Goal: Task Accomplishment & Management: Manage account settings

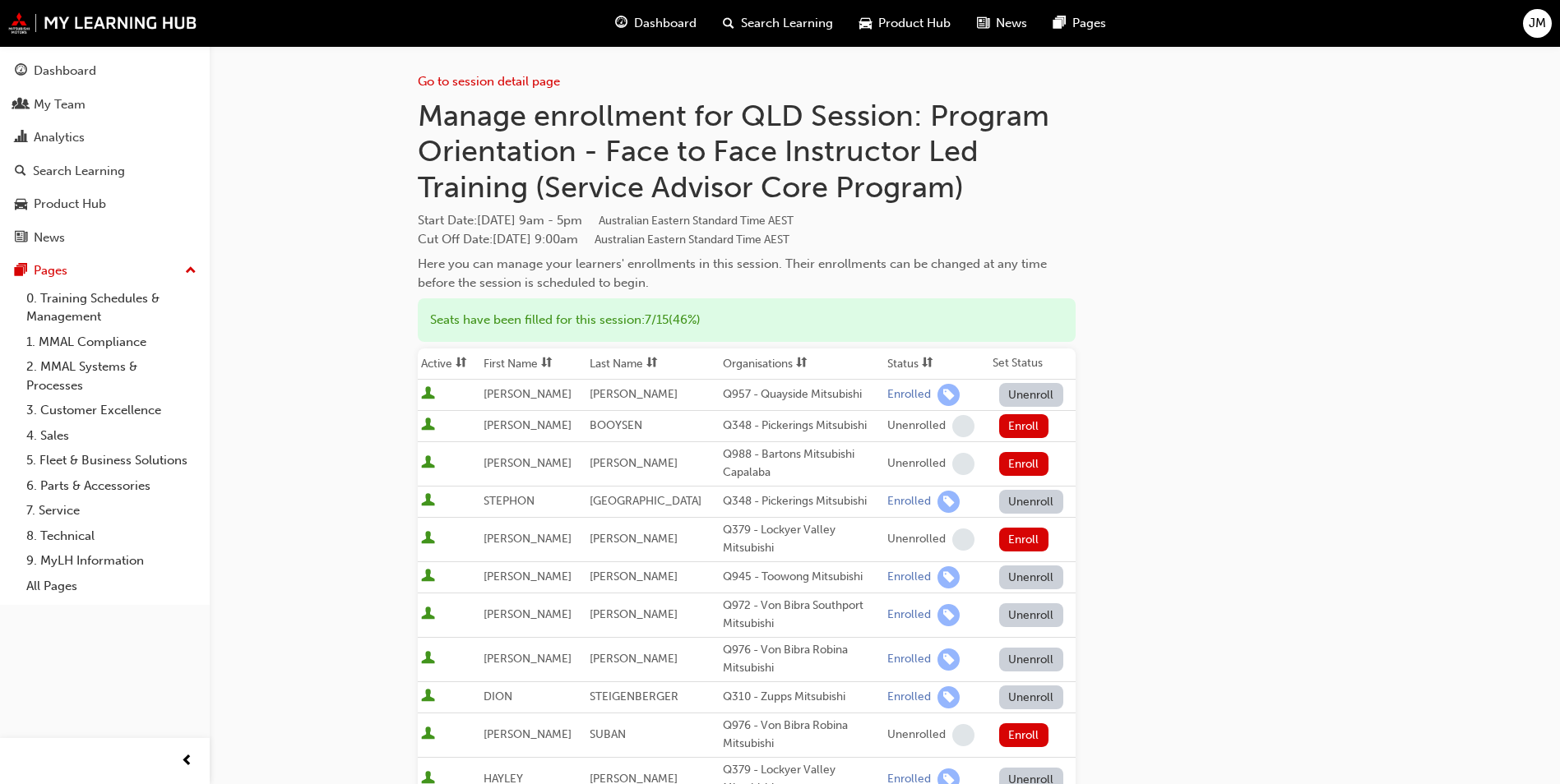
click at [1538, 22] on span "JM" at bounding box center [1538, 23] width 17 height 19
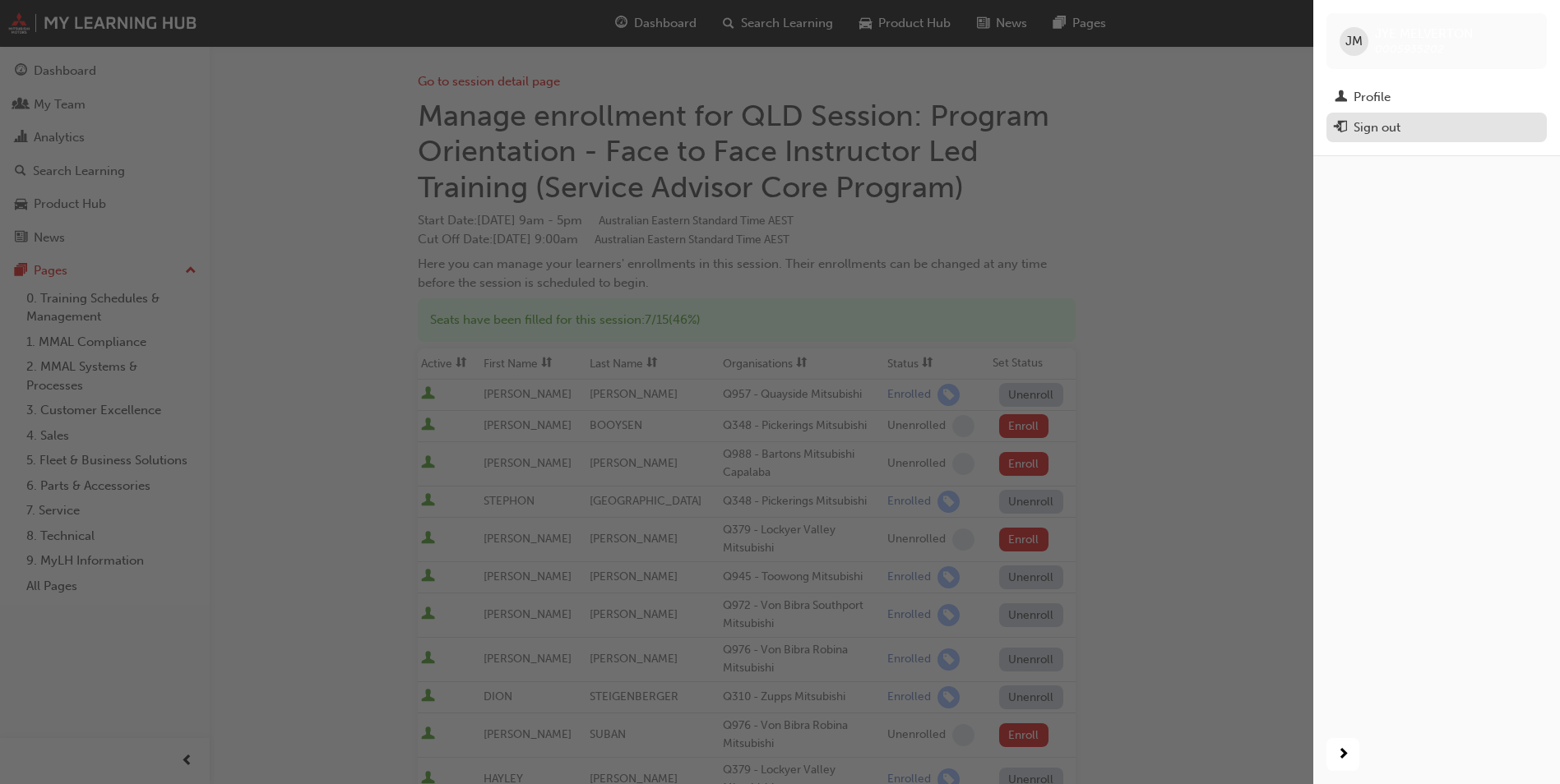
click at [1409, 128] on div "Sign out" at bounding box center [1436, 128] width 204 height 21
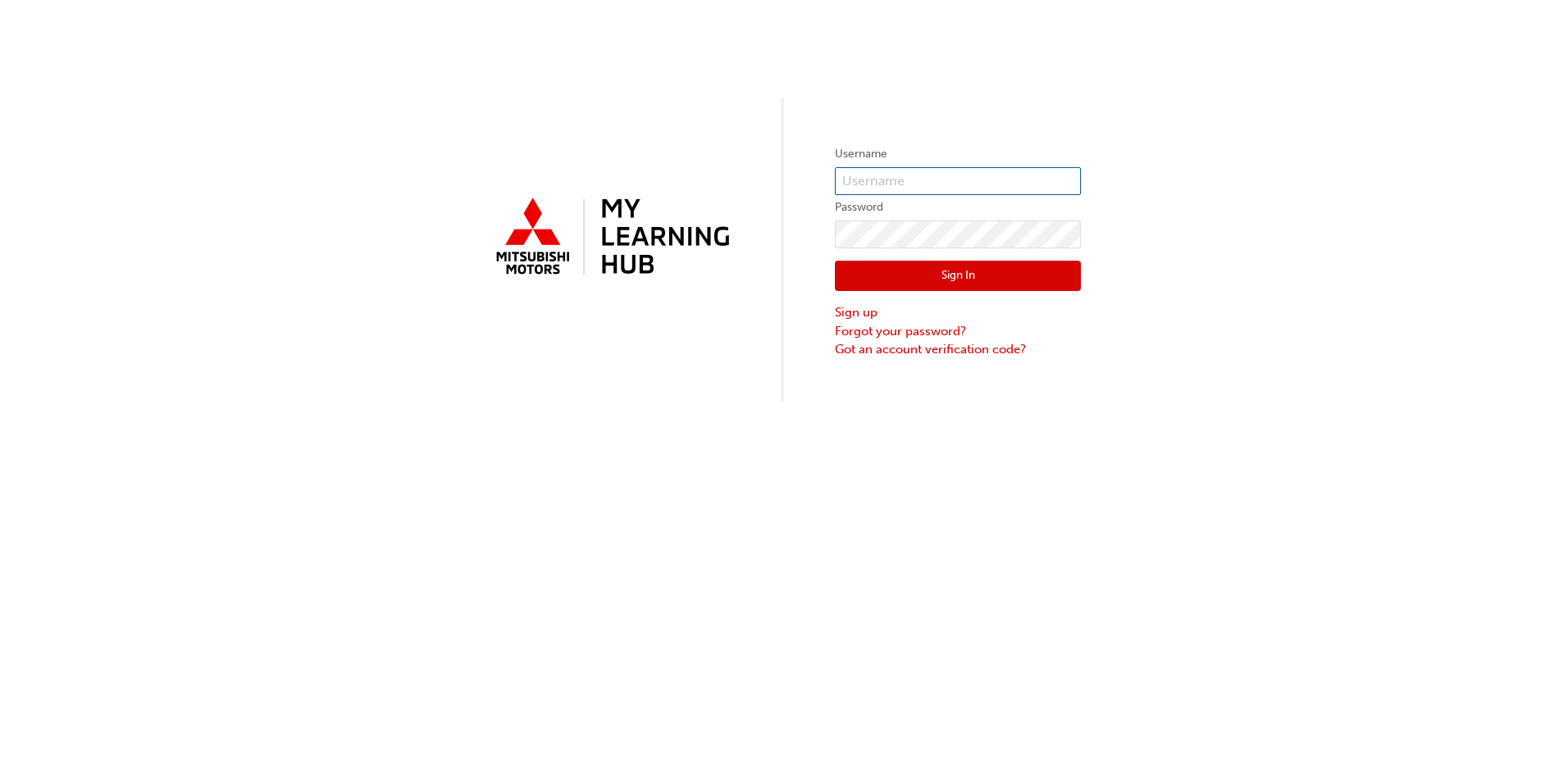
type input "0005935202"
click at [960, 276] on button "Sign In" at bounding box center [958, 276] width 246 height 31
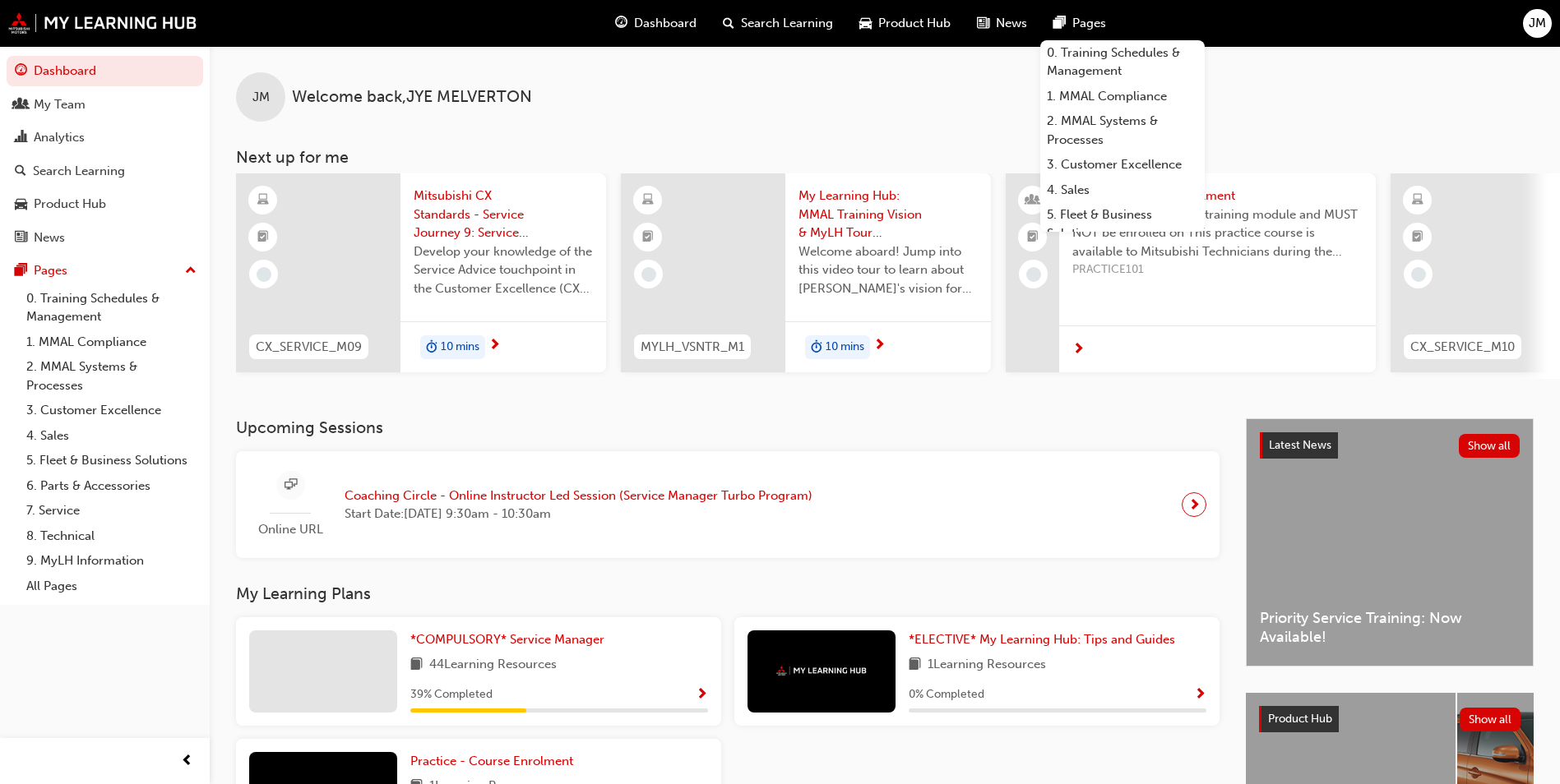
click at [1547, 22] on div "JM" at bounding box center [1537, 23] width 28 height 28
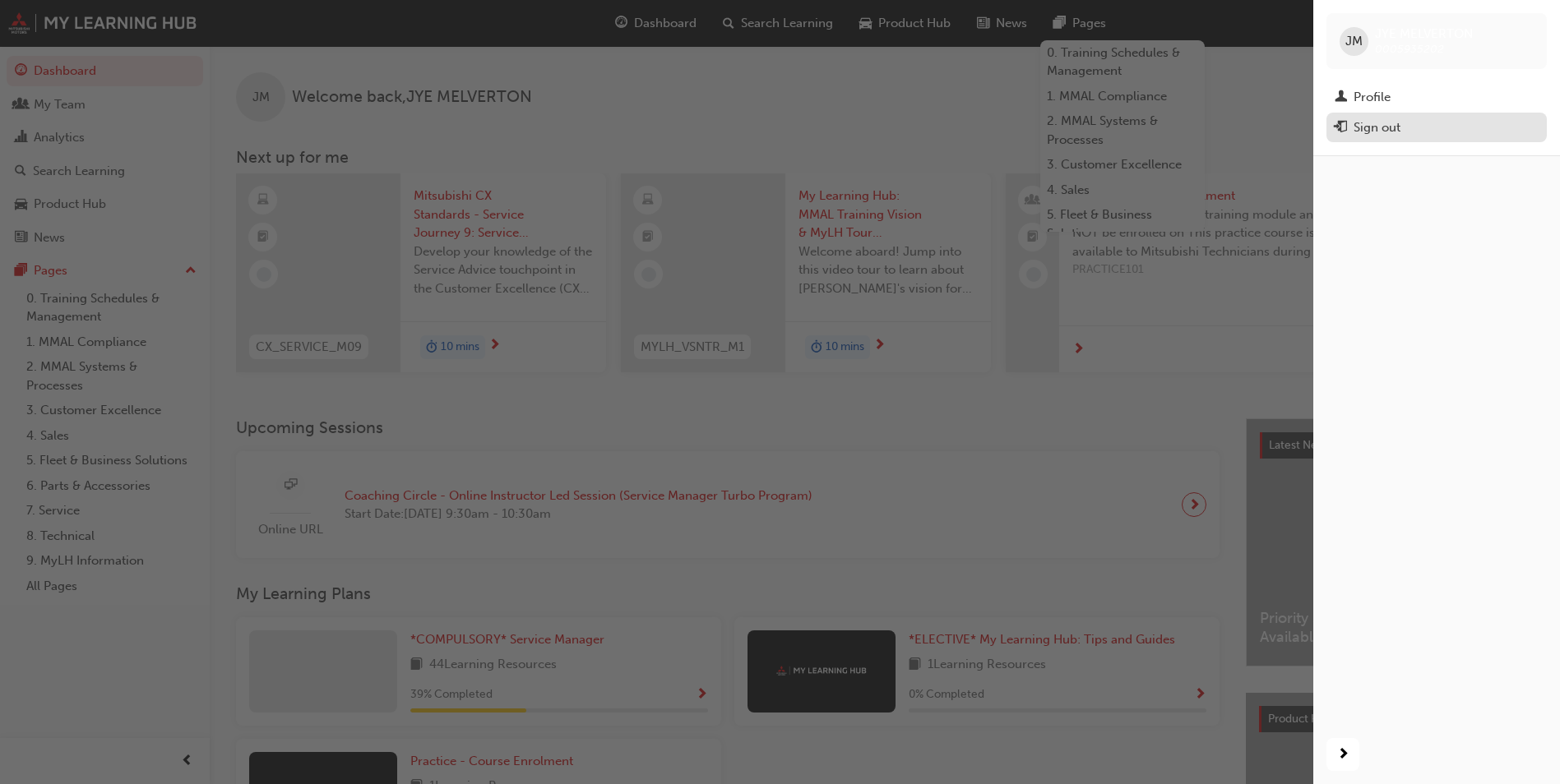
click at [1438, 127] on div "Sign out" at bounding box center [1436, 128] width 204 height 21
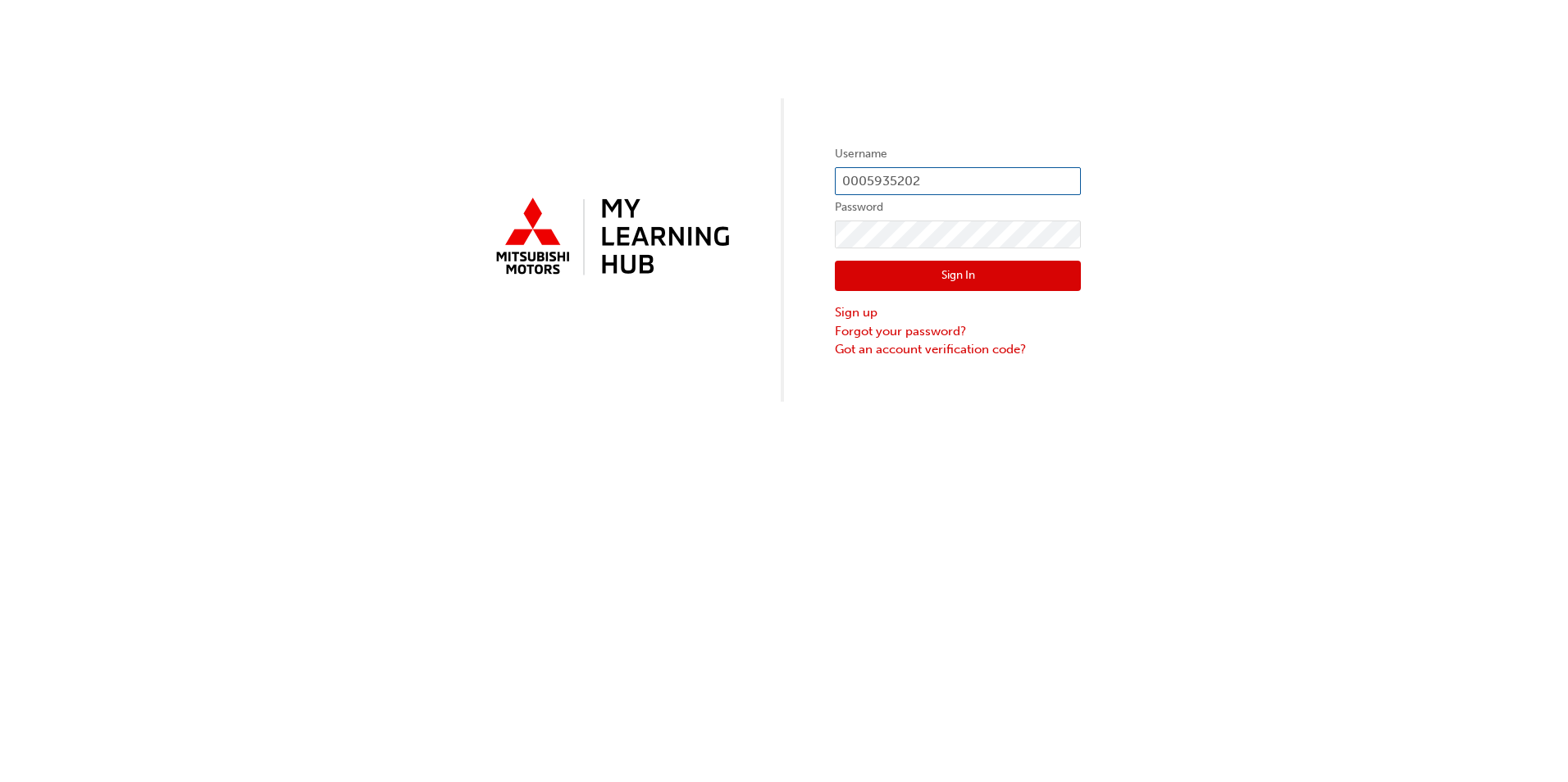
click at [918, 174] on input "0005935202" at bounding box center [958, 181] width 246 height 27
drag, startPoint x: 982, startPoint y: 174, endPoint x: 640, endPoint y: 173, distance: 342.0
click at [640, 173] on div "Username 0005935202 Password Sign In Sign up Forgot your password? Got an accou…" at bounding box center [784, 201] width 1568 height 402
paste input "7395"
type input "0005973952"
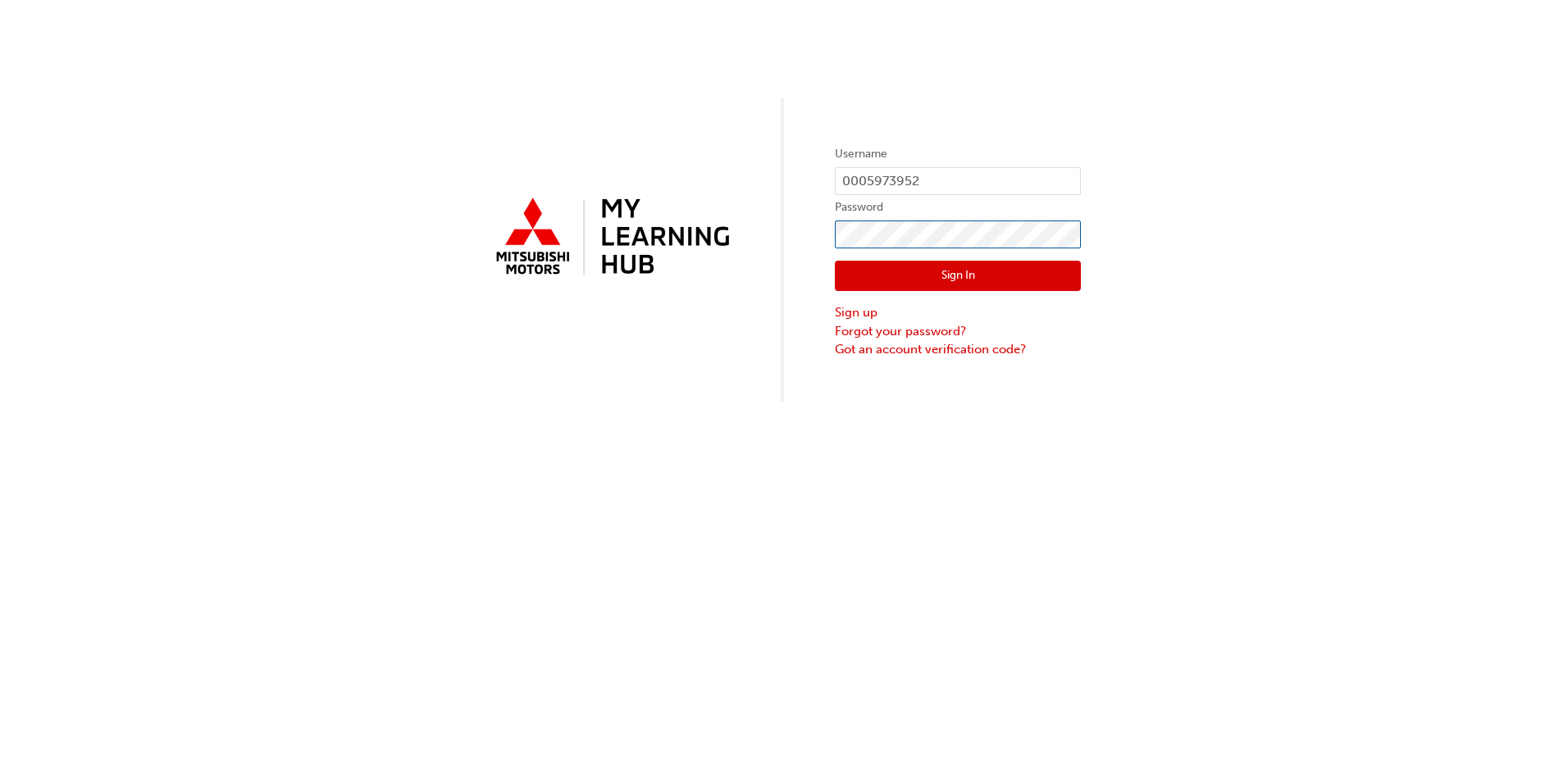
click at [675, 235] on div "Username 0005973952 Password Sign In Sign up Forgot your password? Got an accou…" at bounding box center [784, 201] width 1568 height 402
click button "Sign In" at bounding box center [958, 276] width 246 height 31
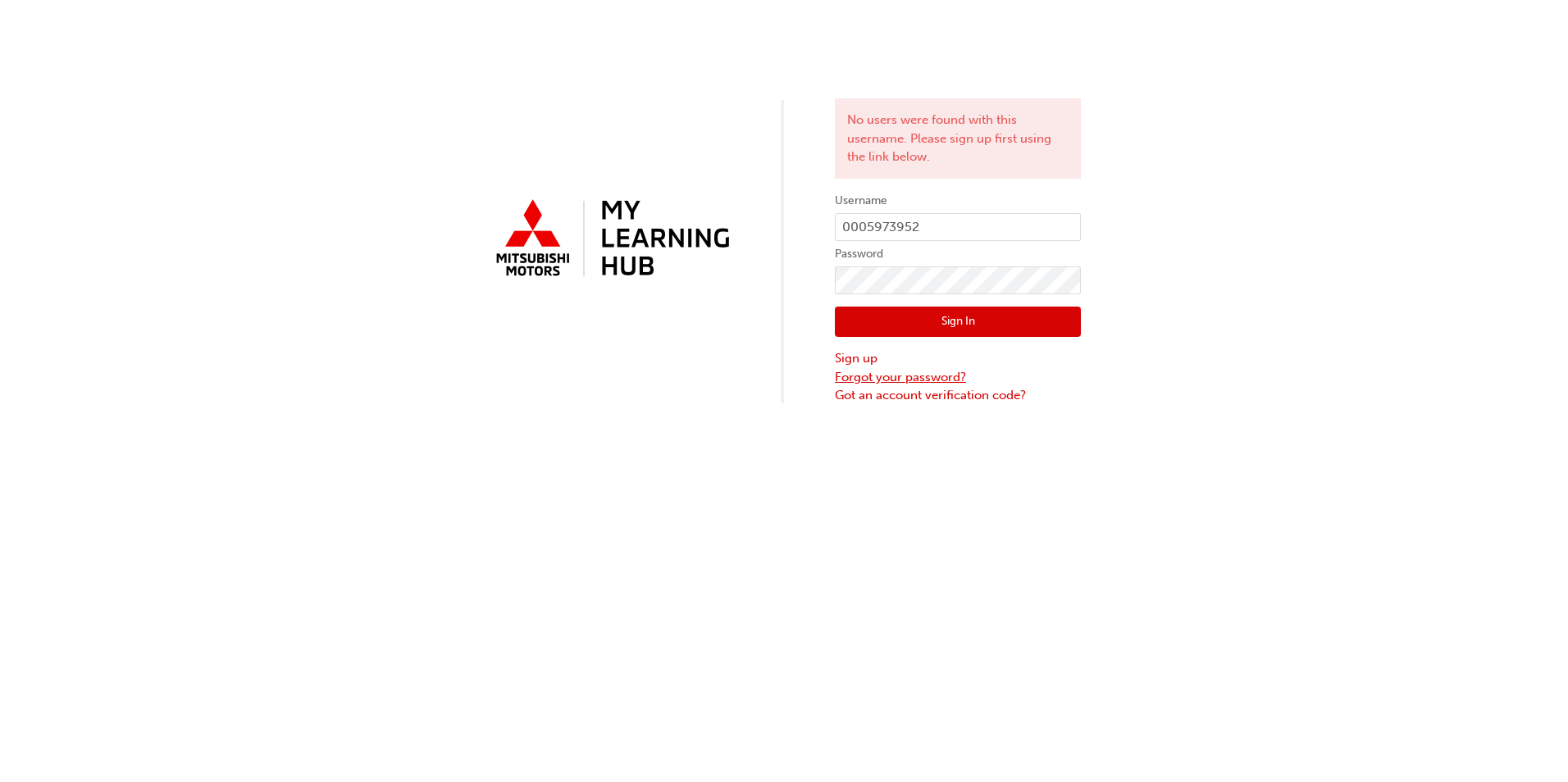
click at [905, 382] on link "Forgot your password?" at bounding box center [958, 378] width 246 height 19
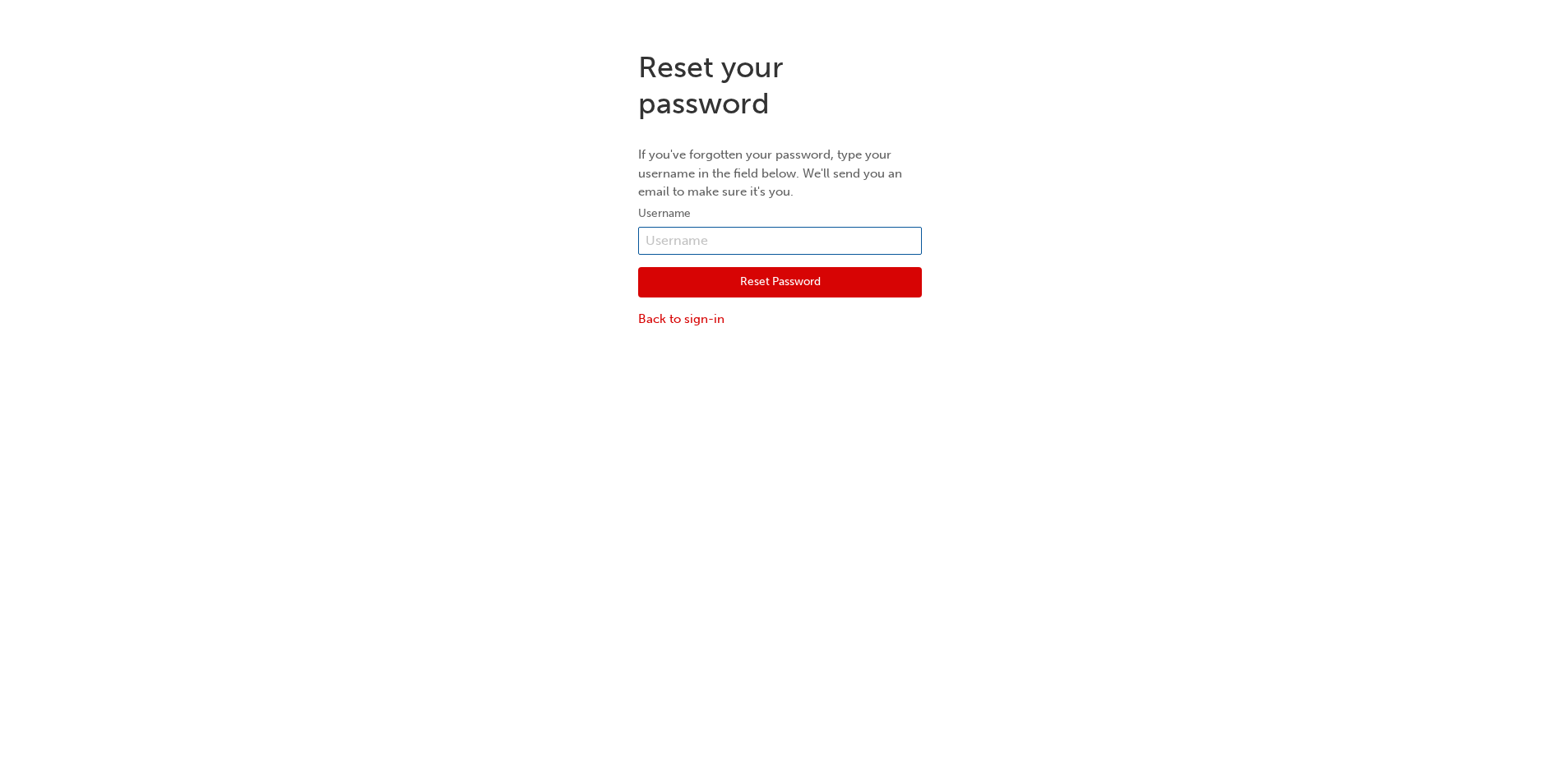
click at [752, 237] on input "text" at bounding box center [780, 241] width 284 height 28
paste input "0005973952"
type input "0005973952"
click at [800, 281] on button "Reset Password" at bounding box center [780, 282] width 284 height 31
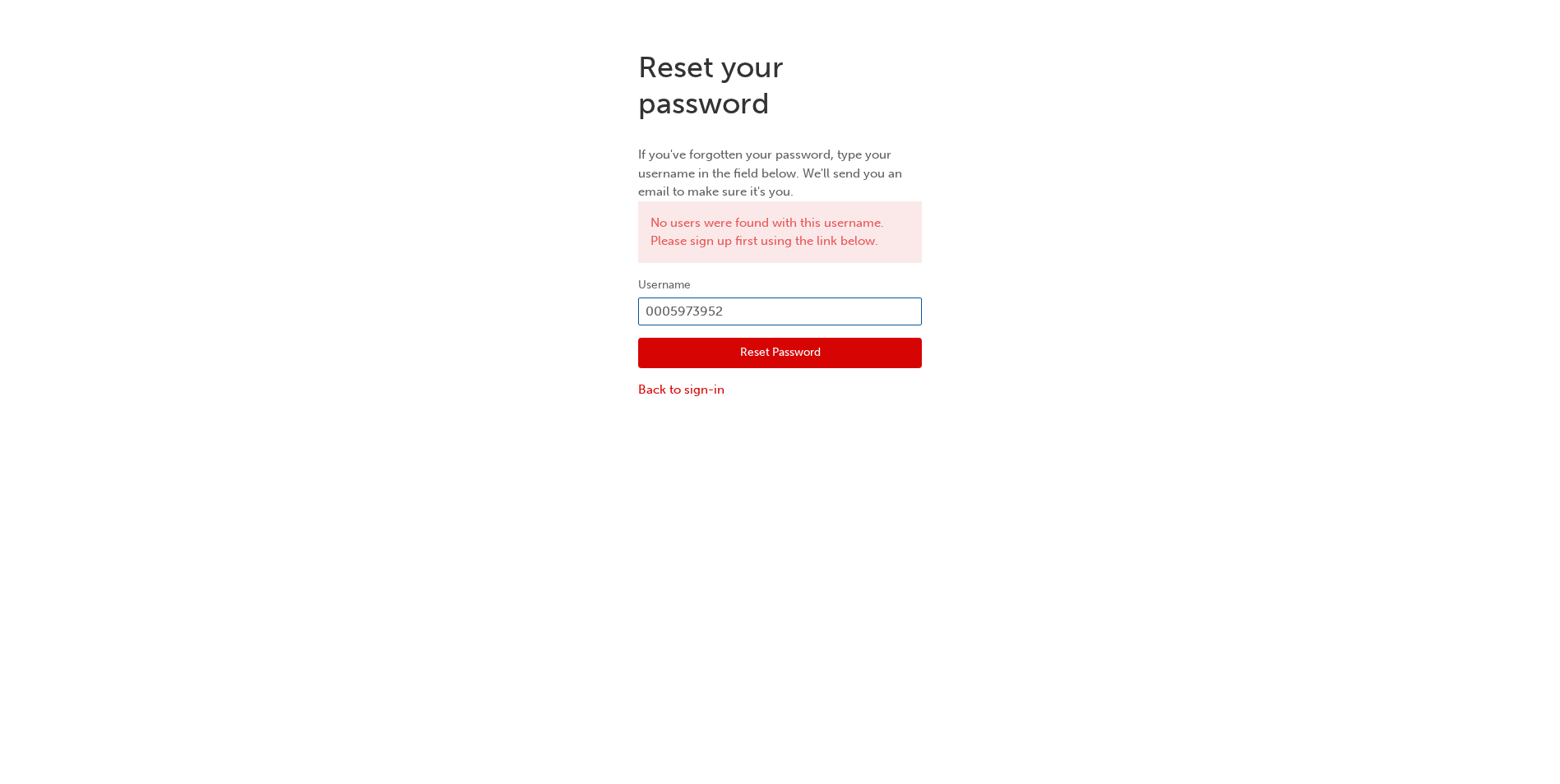
drag, startPoint x: 741, startPoint y: 315, endPoint x: 448, endPoint y: 304, distance: 293.2
click at [445, 305] on div "Reset your password If you've forgotten your password, type your username in th…" at bounding box center [780, 225] width 1560 height 375
type input "Ethan fleming"
click button "Reset Password" at bounding box center [780, 354] width 284 height 31
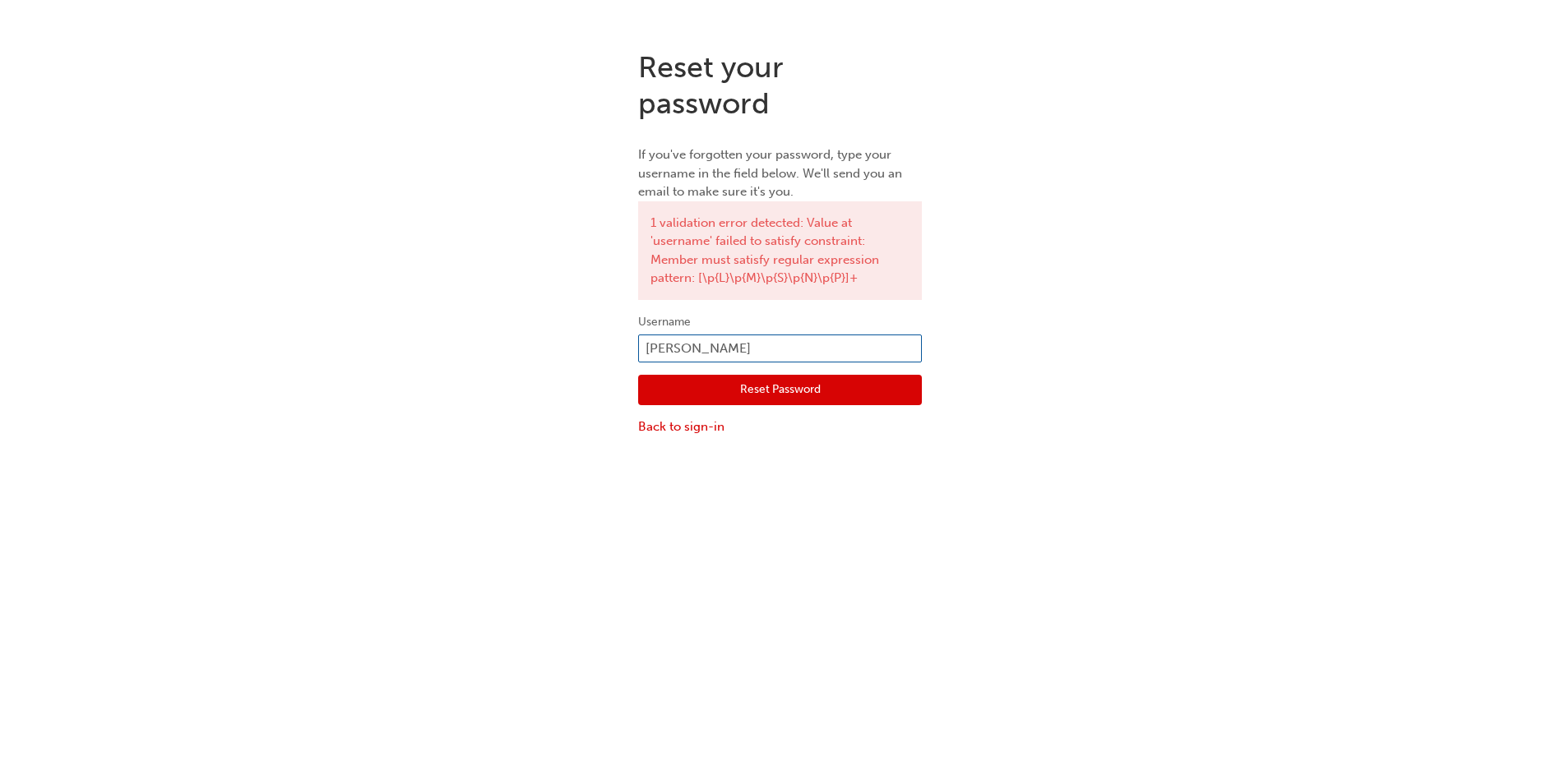
drag, startPoint x: 757, startPoint y: 351, endPoint x: 596, endPoint y: 352, distance: 161.0
click at [593, 353] on div "Reset your password If you've forgotten your password, type your username in th…" at bounding box center [780, 243] width 1560 height 412
type input "ethan.fleming@vonbibra.com.au"
click button "Reset Password" at bounding box center [780, 391] width 284 height 31
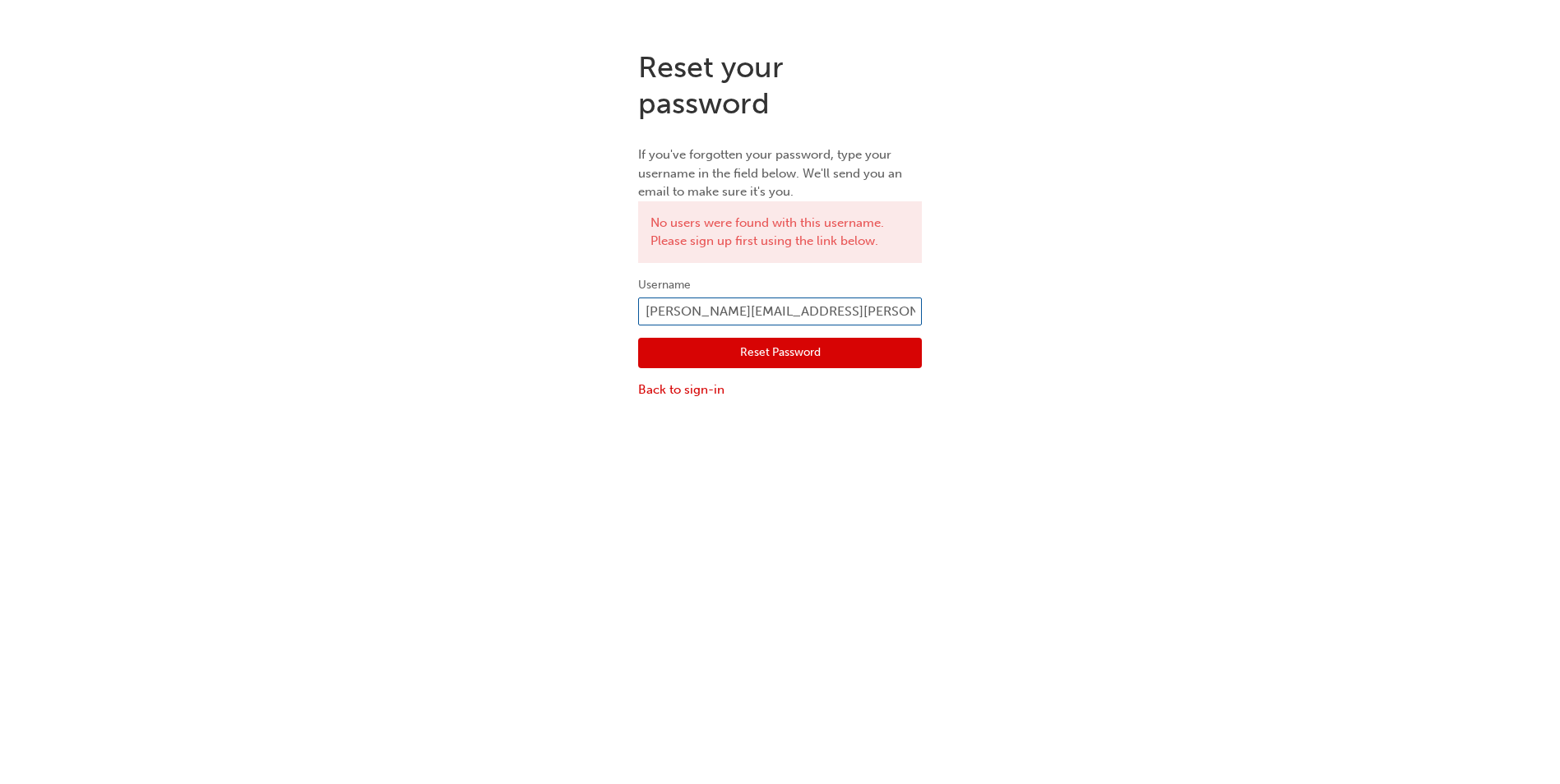
click at [713, 315] on input "ethan.fleming@vonbibra.com.au" at bounding box center [780, 312] width 284 height 28
